Goal: Go to known website: Go to known website

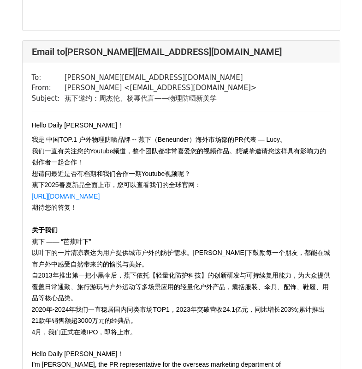
scroll to position [831, 0]
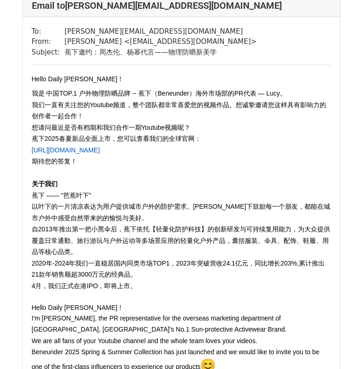
click at [100, 154] on link "[URL][DOMAIN_NAME]" at bounding box center [66, 149] width 68 height 7
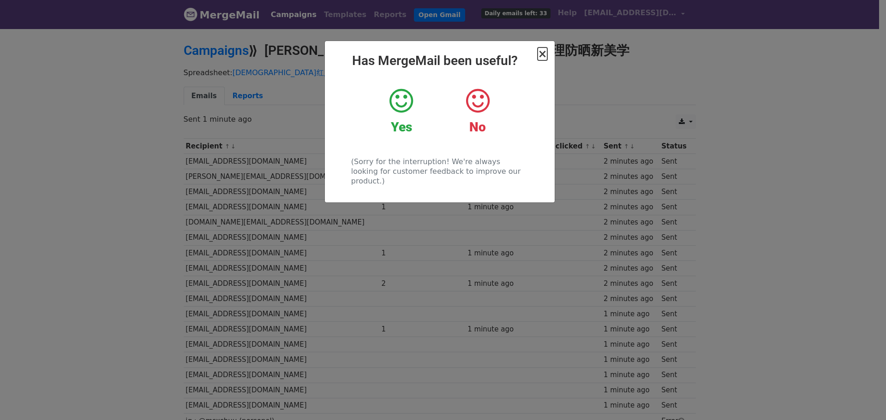
click at [540, 57] on span "×" at bounding box center [542, 54] width 9 height 13
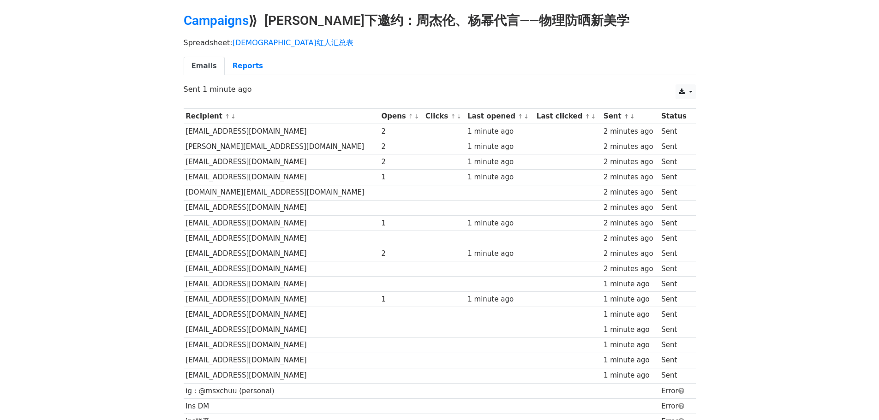
scroll to position [92, 0]
